Goal: Task Accomplishment & Management: Manage account settings

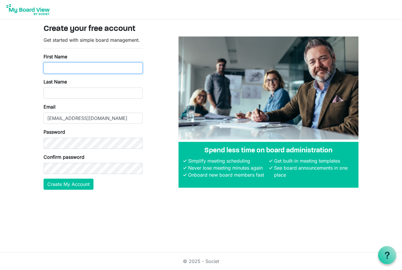
click at [81, 66] on input "First Name" at bounding box center [93, 68] width 99 height 11
drag, startPoint x: 81, startPoint y: 68, endPoint x: 70, endPoint y: 87, distance: 22.4
click at [0, 0] on html "Create your free account Get started with simple board management. First Name R…" at bounding box center [201, 135] width 402 height 270
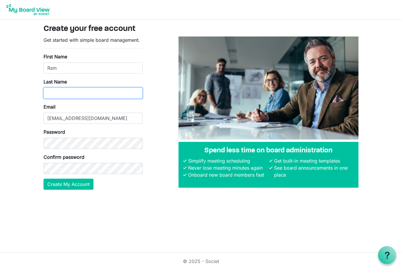
click at [70, 88] on input "Last Name" at bounding box center [93, 93] width 99 height 11
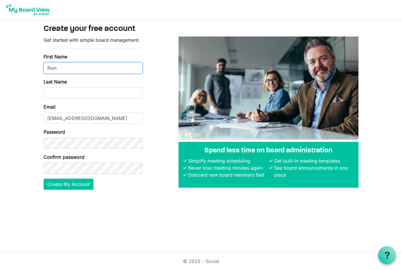
click at [71, 68] on input "Rsm" at bounding box center [93, 68] width 99 height 11
type input "Ram"
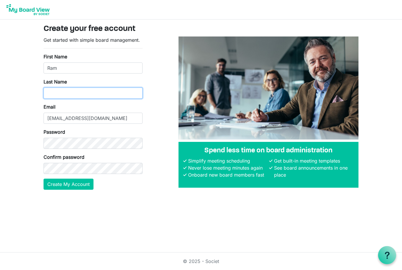
click at [62, 94] on input "Last Name" at bounding box center [93, 93] width 99 height 11
type input "Shrivastava"
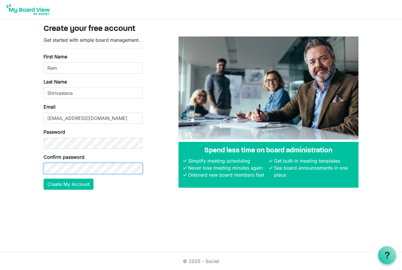
click at [62, 165] on html "Create your free account Get started with simple board management. First Name R…" at bounding box center [201, 135] width 402 height 270
click at [73, 106] on form "Get started with simple board management. First Name Ram Last Name Shrivastava …" at bounding box center [93, 114] width 99 height 154
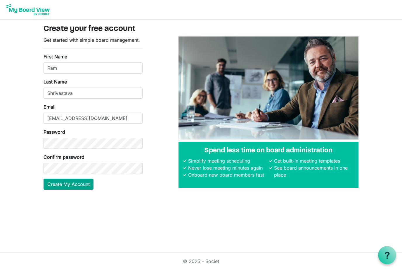
click at [73, 185] on button "Create My Account" at bounding box center [69, 184] width 50 height 11
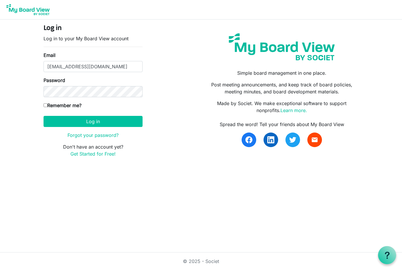
type input "Ram@maharishiayurveda.global"
click at [70, 83] on div "Password" at bounding box center [93, 87] width 99 height 20
click at [86, 136] on link "Forgot your password?" at bounding box center [93, 135] width 51 height 6
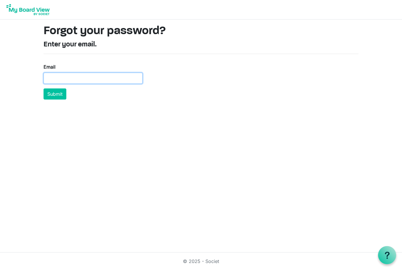
click at [89, 83] on input "Email" at bounding box center [93, 78] width 99 height 11
type input "[EMAIL_ADDRESS][DOMAIN_NAME]"
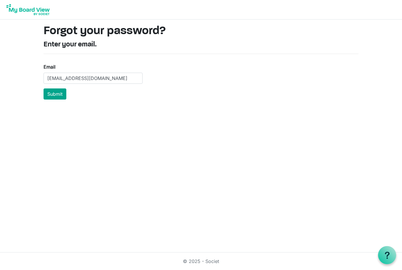
click at [57, 96] on button "Submit" at bounding box center [55, 94] width 23 height 11
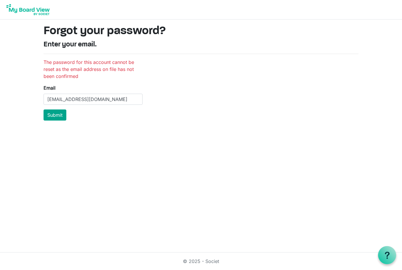
click at [63, 115] on button "Submit" at bounding box center [55, 115] width 23 height 11
click at [59, 115] on button "Submit" at bounding box center [55, 115] width 23 height 11
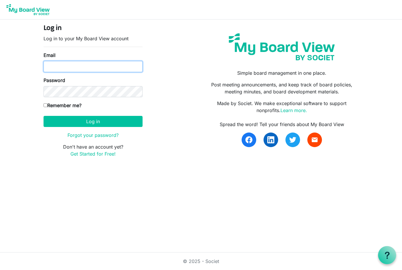
type input "[EMAIL_ADDRESS][DOMAIN_NAME]"
click at [93, 121] on button "Log in" at bounding box center [93, 121] width 99 height 11
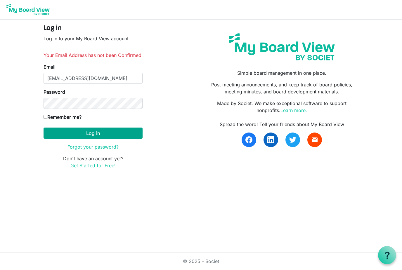
click at [94, 132] on button "Log in" at bounding box center [93, 133] width 99 height 11
